Goal: Task Accomplishment & Management: Use online tool/utility

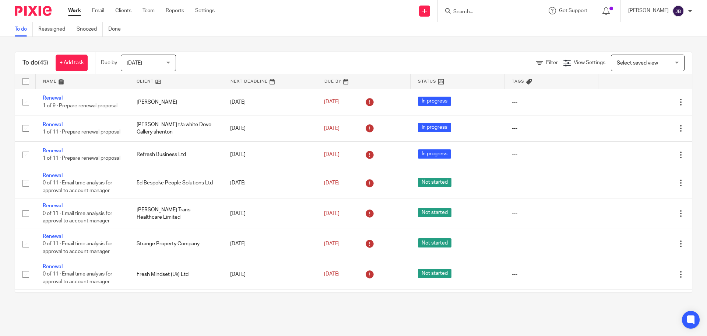
click at [466, 10] on input "Search" at bounding box center [486, 12] width 66 height 7
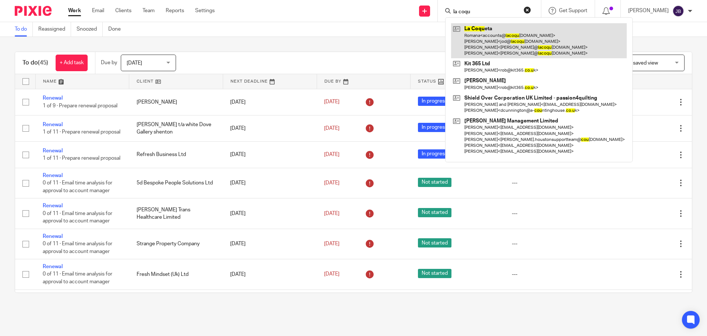
type input "la coqu"
click at [517, 44] on link at bounding box center [539, 40] width 176 height 35
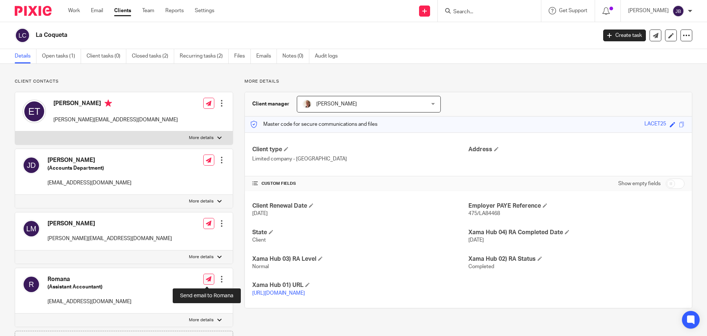
click at [207, 275] on link at bounding box center [208, 278] width 11 height 11
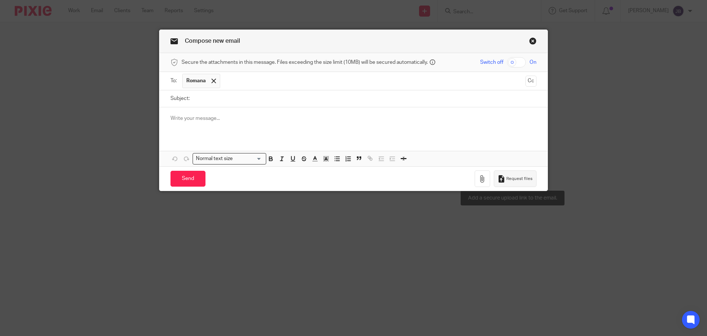
click at [506, 179] on span "Request files" at bounding box center [519, 179] width 26 height 6
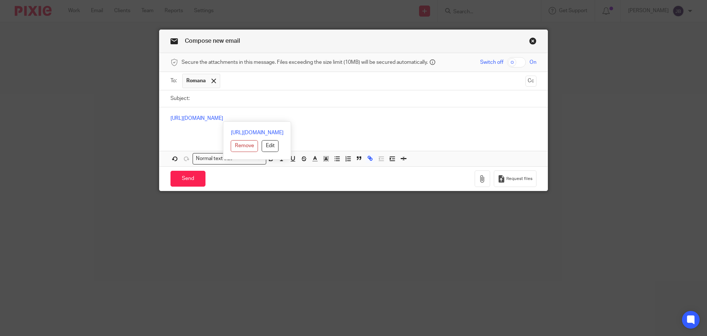
drag, startPoint x: 348, startPoint y: 118, endPoint x: 154, endPoint y: 113, distance: 194.5
click at [154, 113] on div "Compose new email Secure the attachments in this message. Files exceeding the s…" at bounding box center [353, 168] width 707 height 336
copy link "[URL][DOMAIN_NAME]"
click at [531, 41] on link "Close this dialog window" at bounding box center [532, 42] width 7 height 10
